Goal: Information Seeking & Learning: Check status

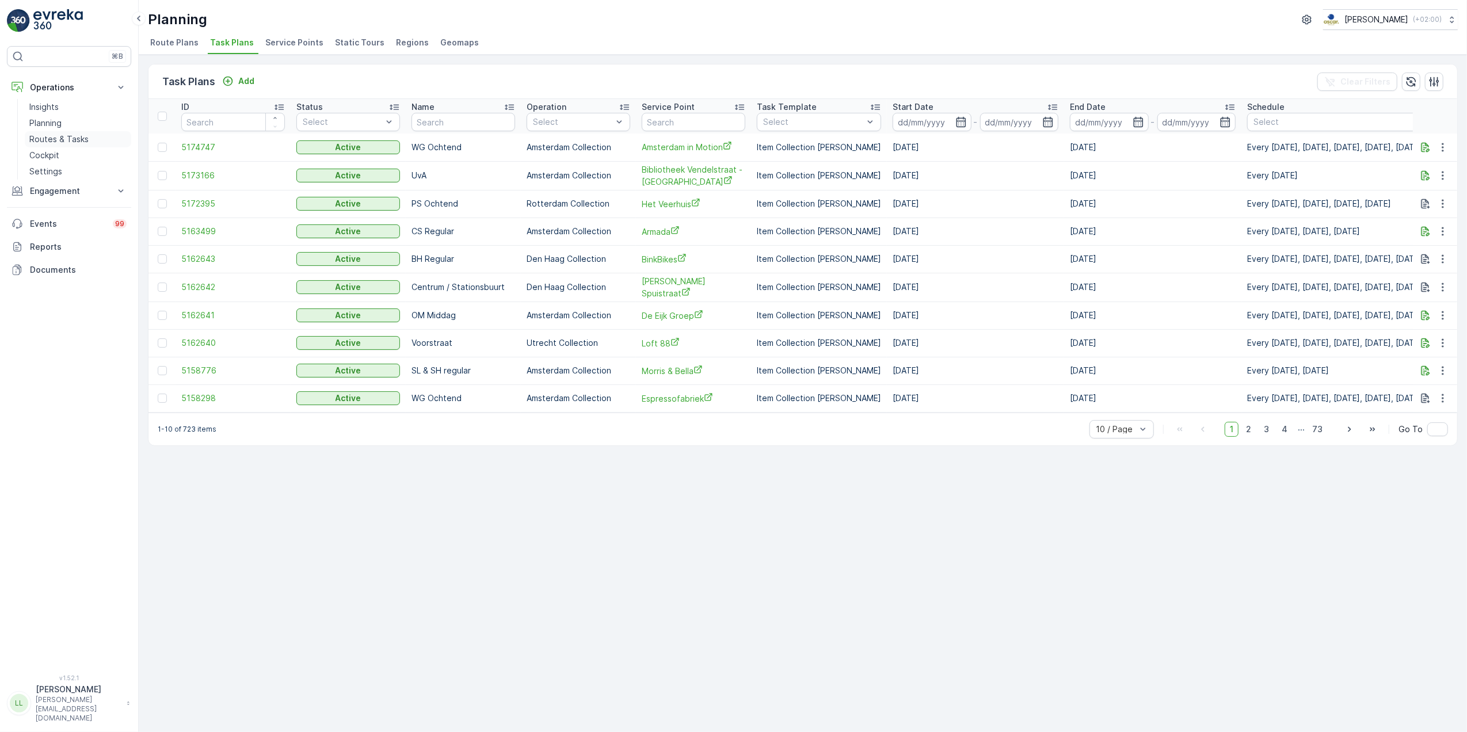
click at [54, 136] on p "Routes & Tasks" at bounding box center [58, 140] width 59 height 12
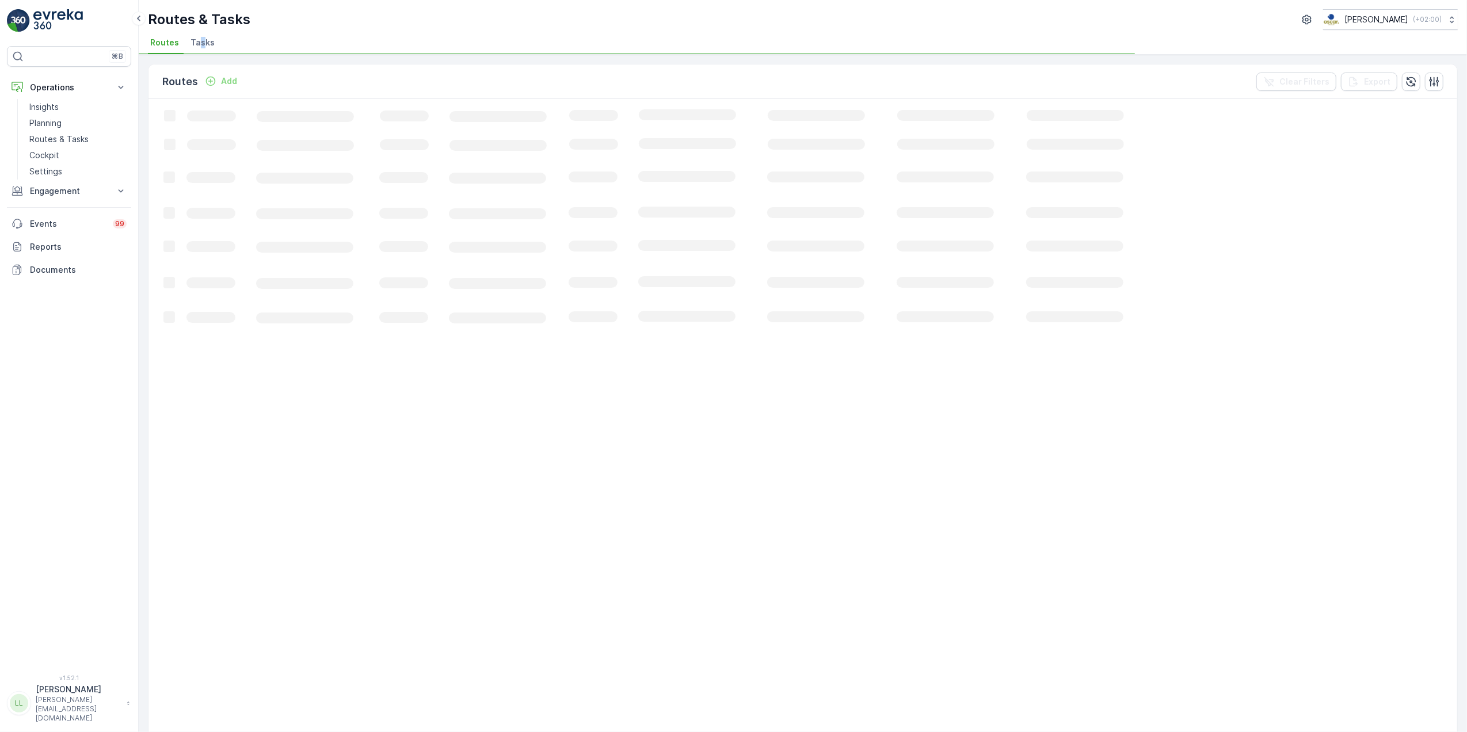
click at [200, 47] on span "Tasks" at bounding box center [202, 43] width 24 height 12
click at [444, 26] on div "Routes & Tasks Oscar Circulair ( +02:00 )" at bounding box center [803, 19] width 1310 height 21
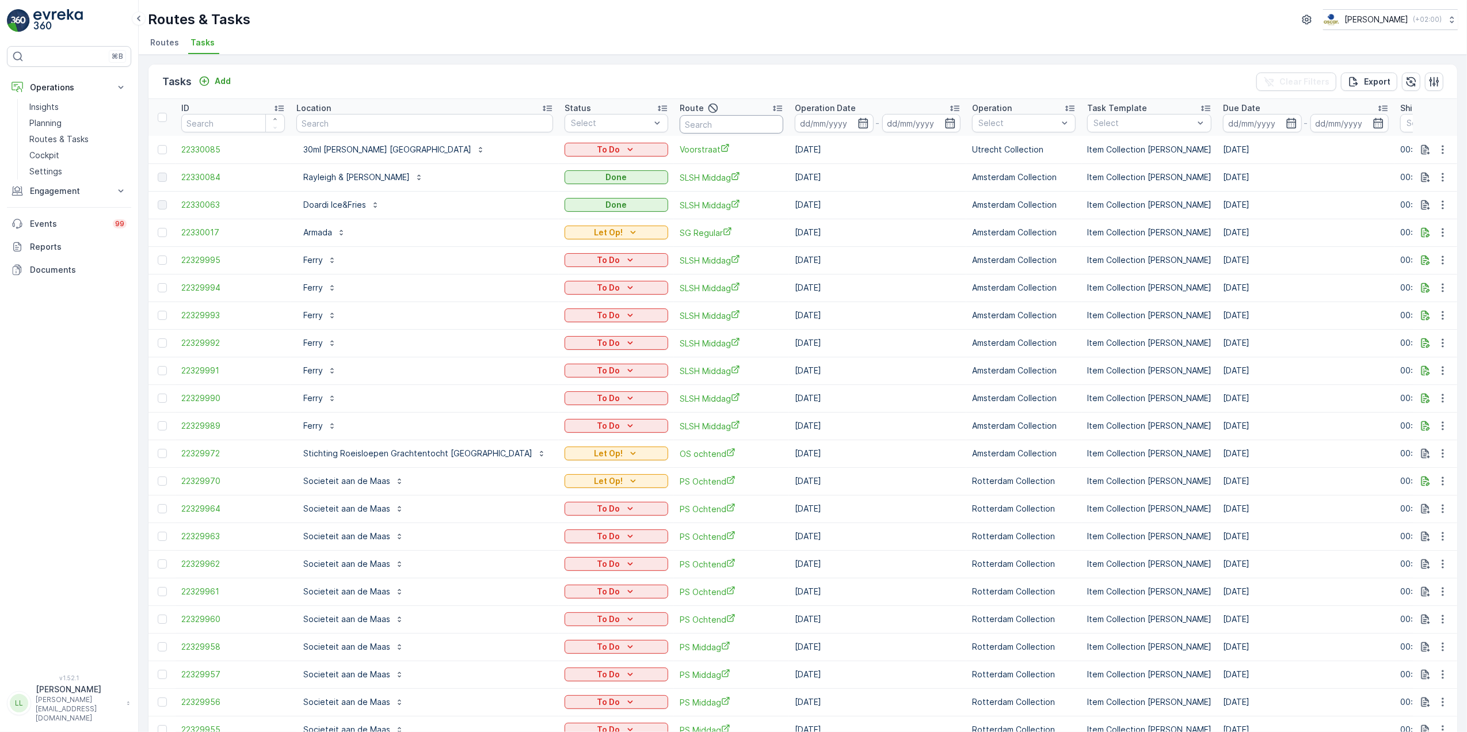
click at [680, 123] on input "text" at bounding box center [732, 124] width 104 height 18
type input "uva"
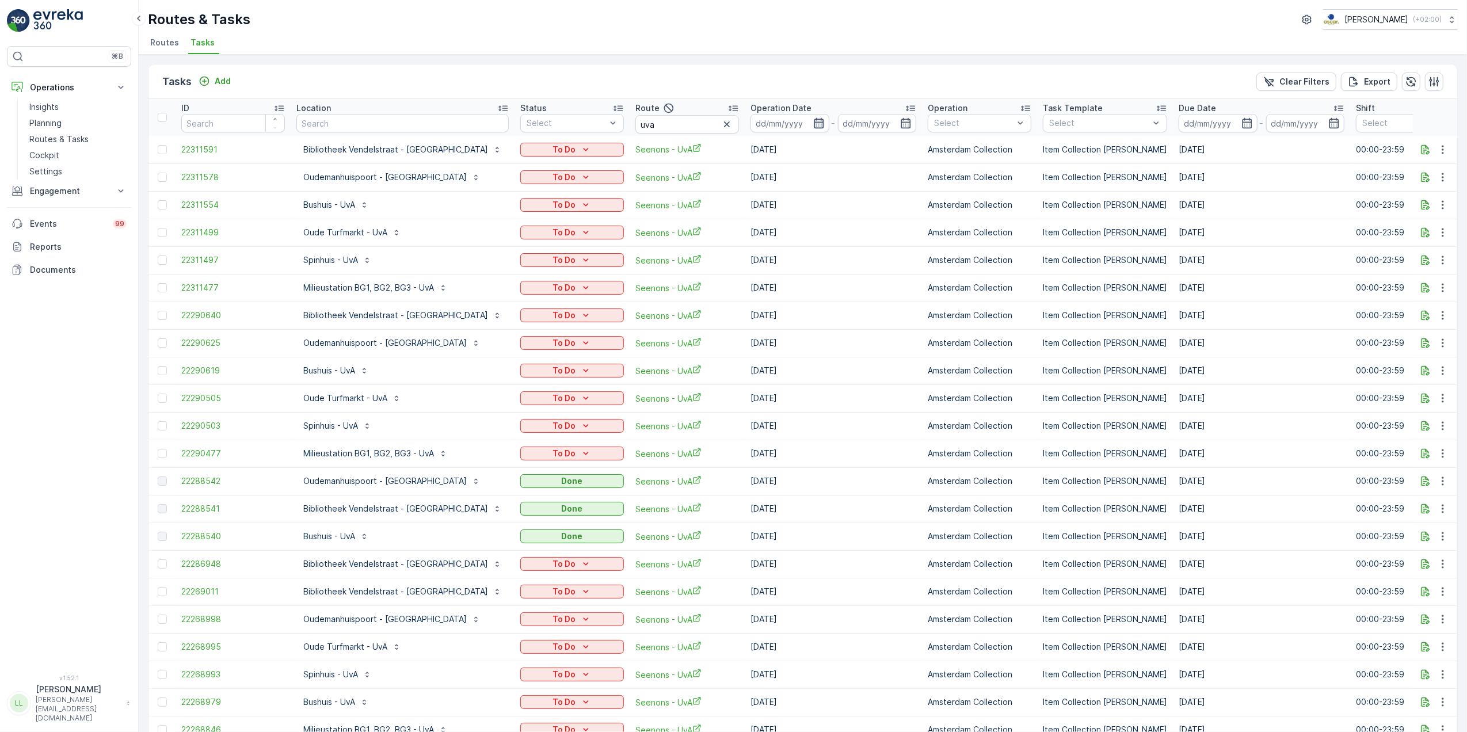
click at [813, 121] on icon "button" at bounding box center [819, 123] width 12 height 12
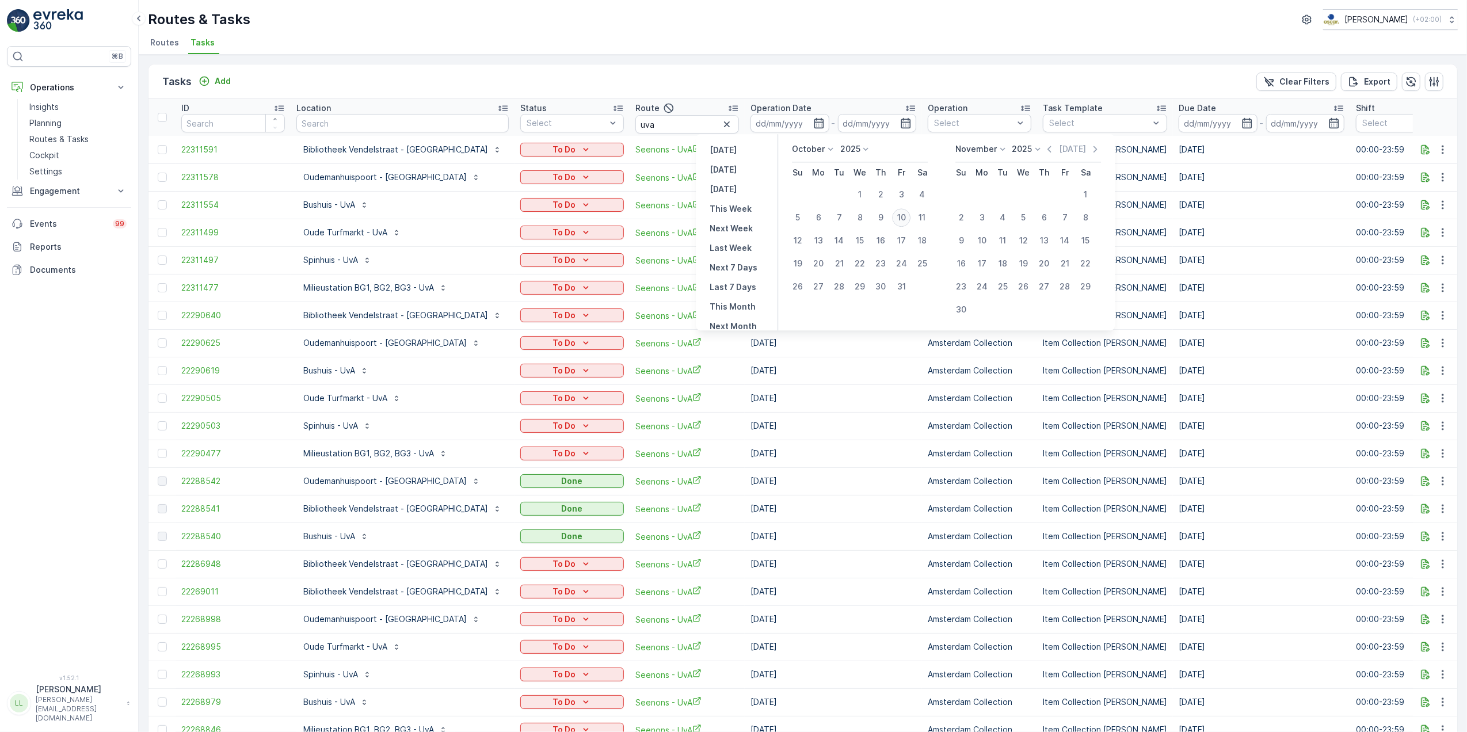
click at [901, 213] on div "10" at bounding box center [901, 217] width 18 height 18
type input "[DATE]"
click at [901, 213] on div "10" at bounding box center [901, 217] width 18 height 18
type input "[DATE]"
click at [901, 213] on div "10" at bounding box center [901, 217] width 18 height 18
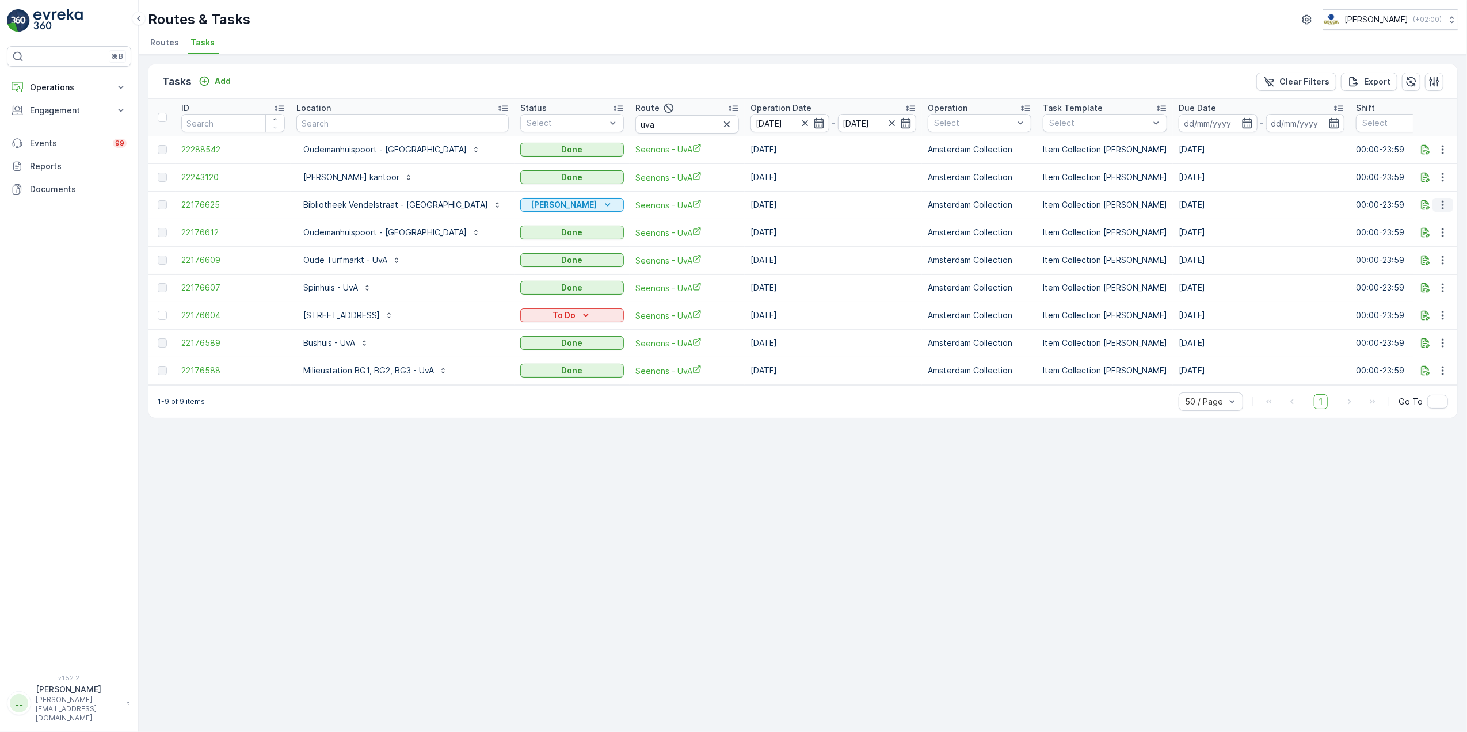
click at [1453, 200] on button "button" at bounding box center [1442, 205] width 21 height 14
click at [1435, 224] on span "See More Details" at bounding box center [1429, 223] width 67 height 12
click at [203, 203] on span "22176625" at bounding box center [233, 205] width 104 height 12
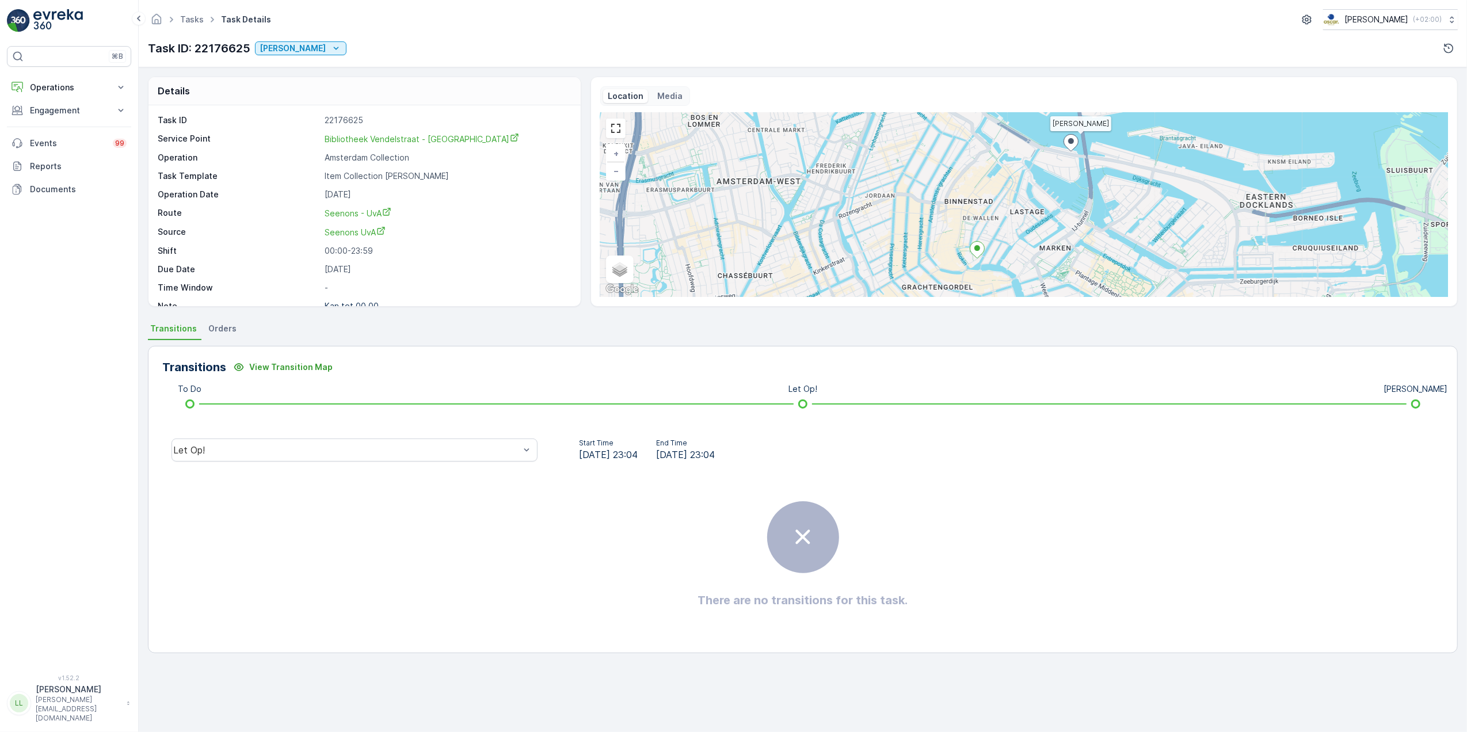
click at [220, 327] on span "Orders" at bounding box center [222, 329] width 28 height 12
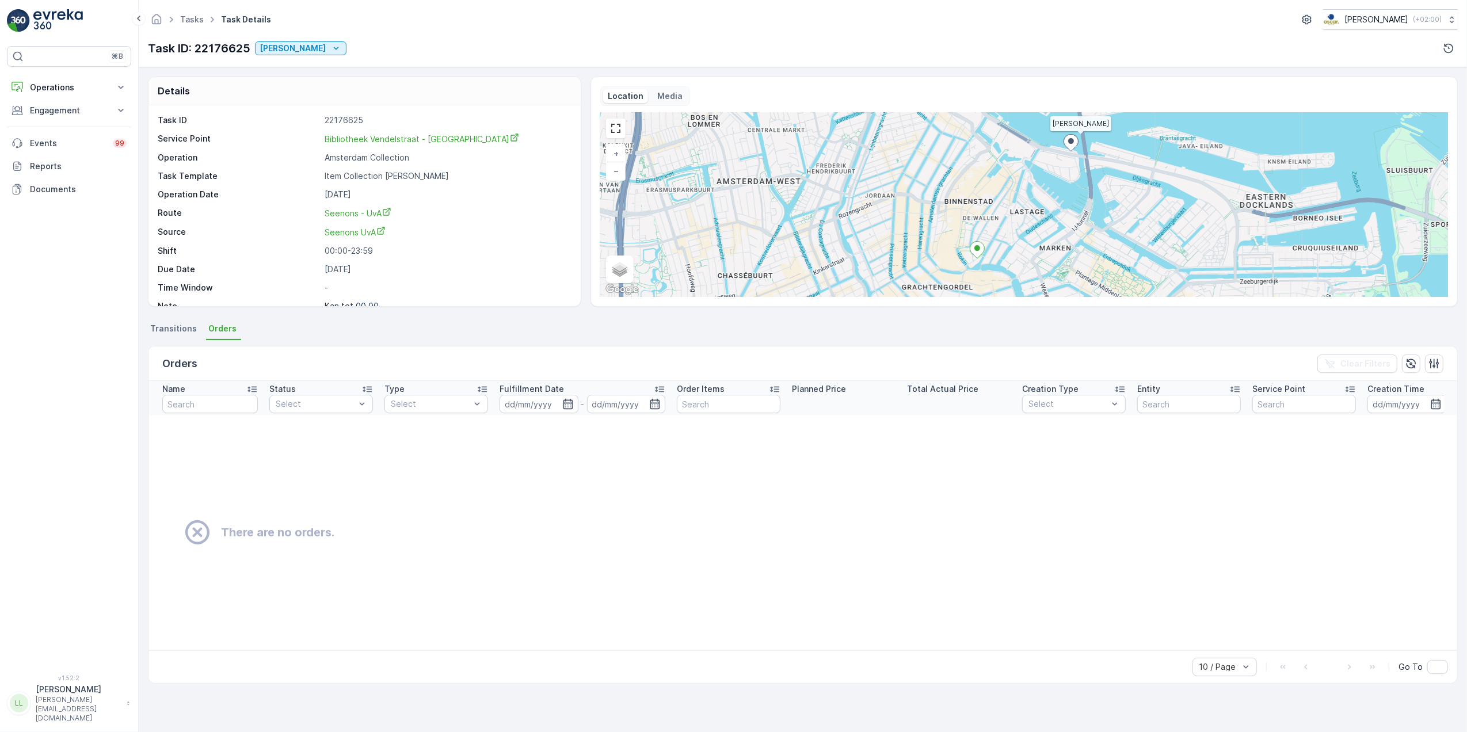
click at [173, 337] on li "Transitions" at bounding box center [175, 331] width 54 height 20
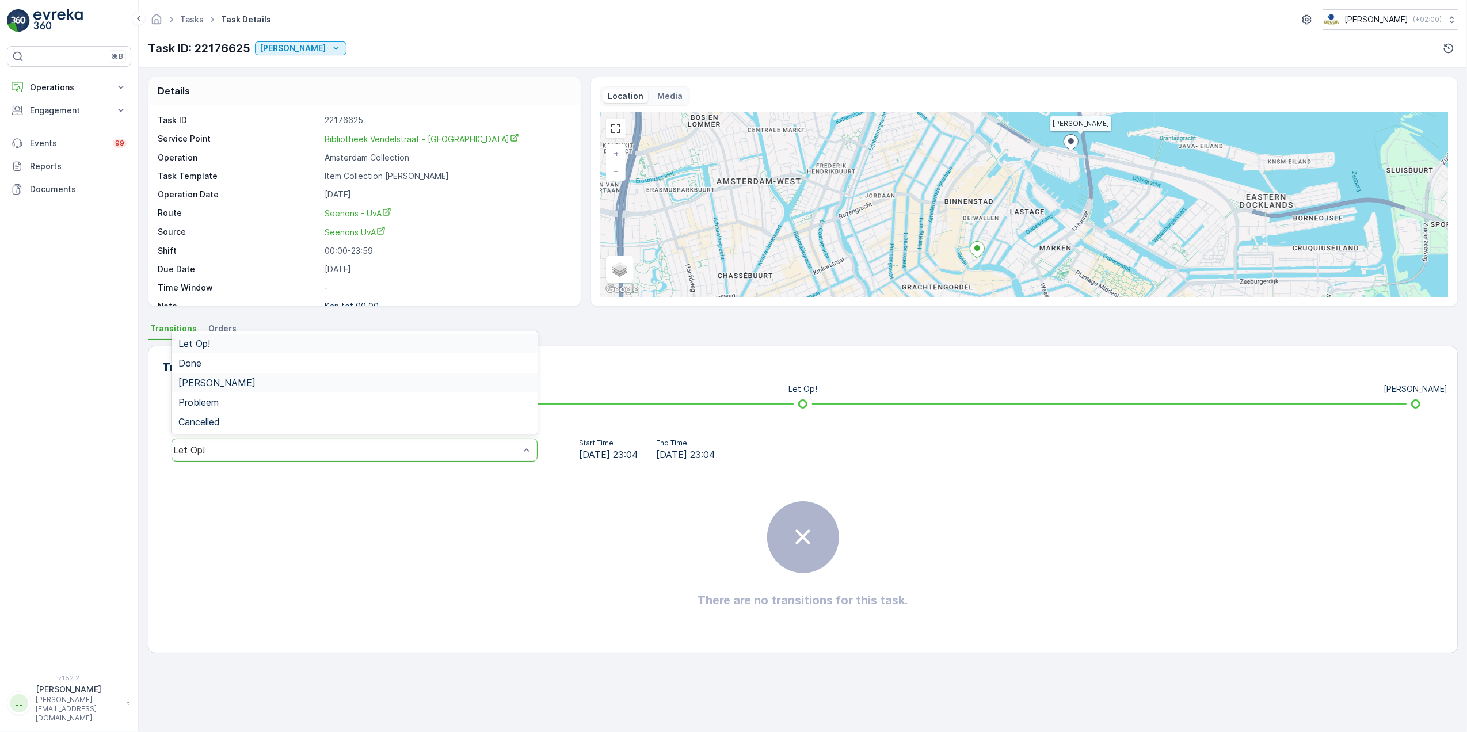
click at [344, 378] on div "Geen Afval" at bounding box center [354, 383] width 352 height 10
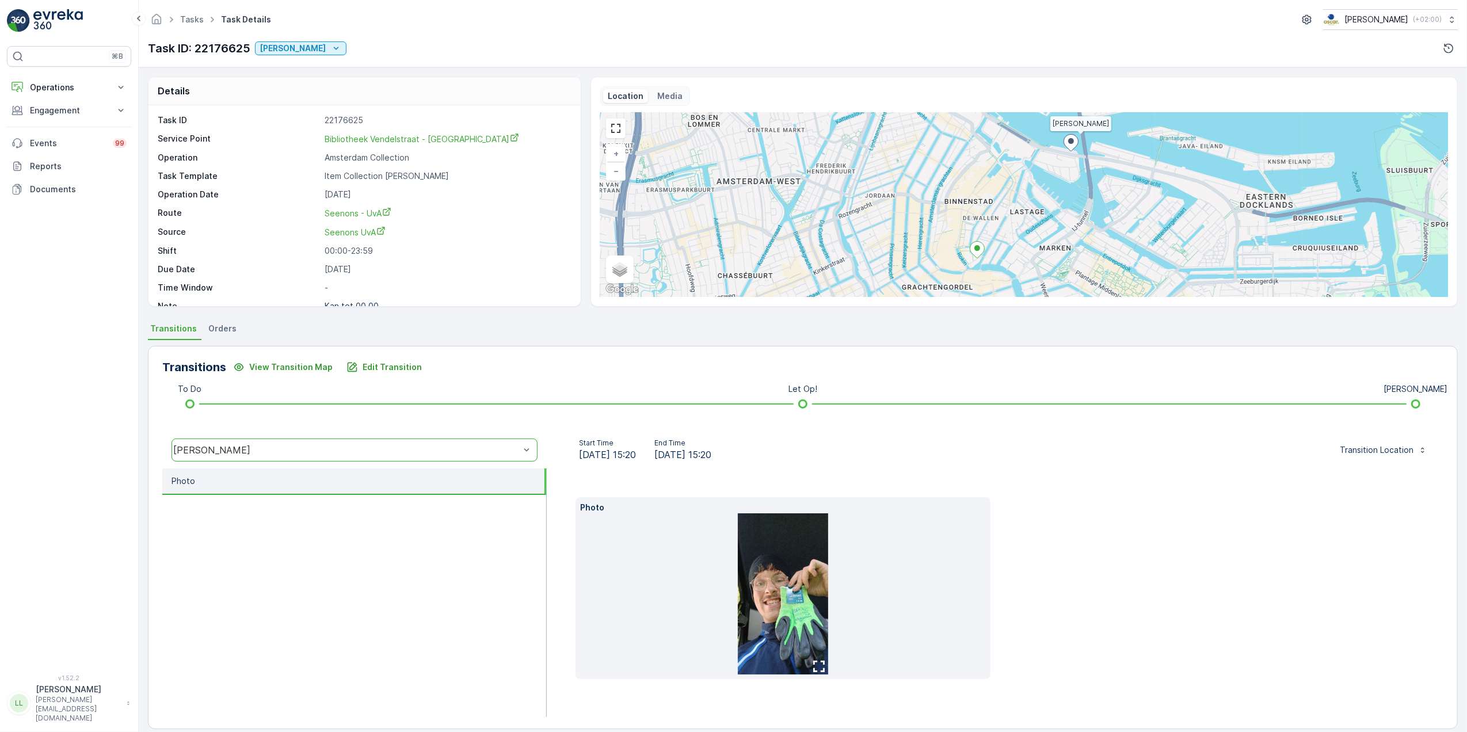
scroll to position [12, 0]
